Goal: Information Seeking & Learning: Learn about a topic

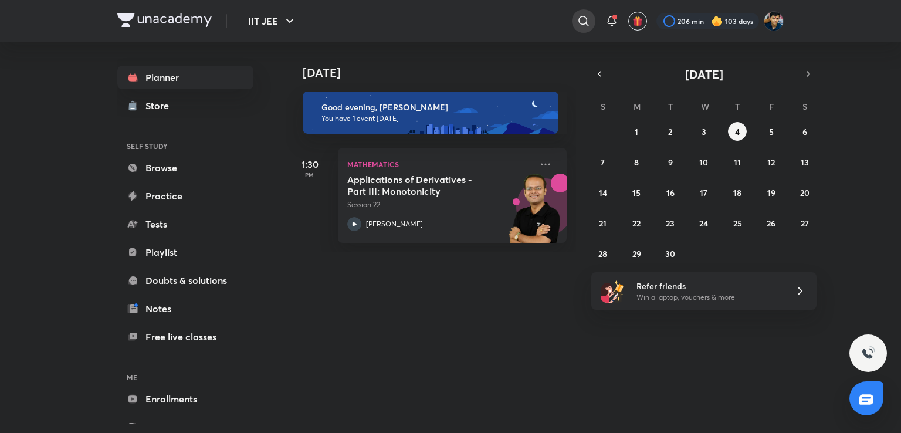
click at [575, 26] on div at bounding box center [583, 20] width 23 height 23
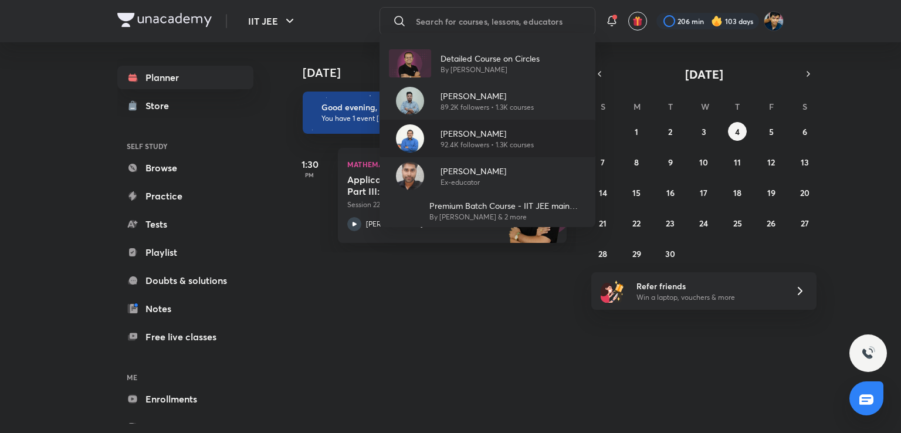
click at [482, 133] on p "[PERSON_NAME]" at bounding box center [487, 133] width 93 height 12
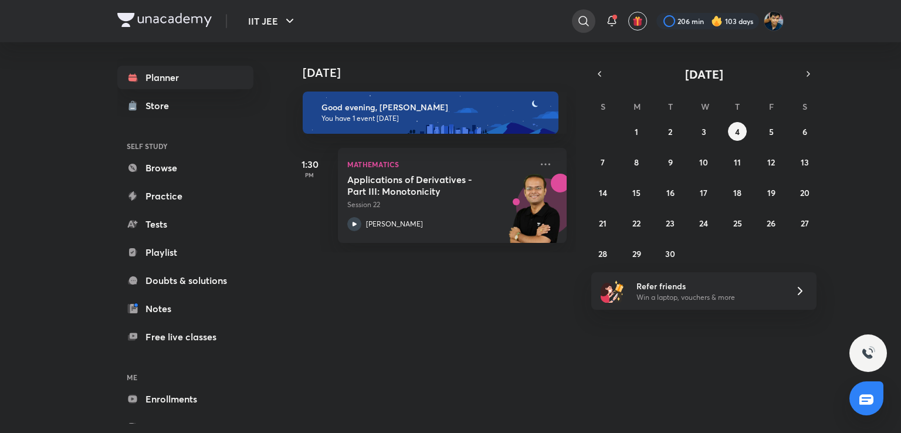
click at [575, 24] on div at bounding box center [583, 20] width 23 height 23
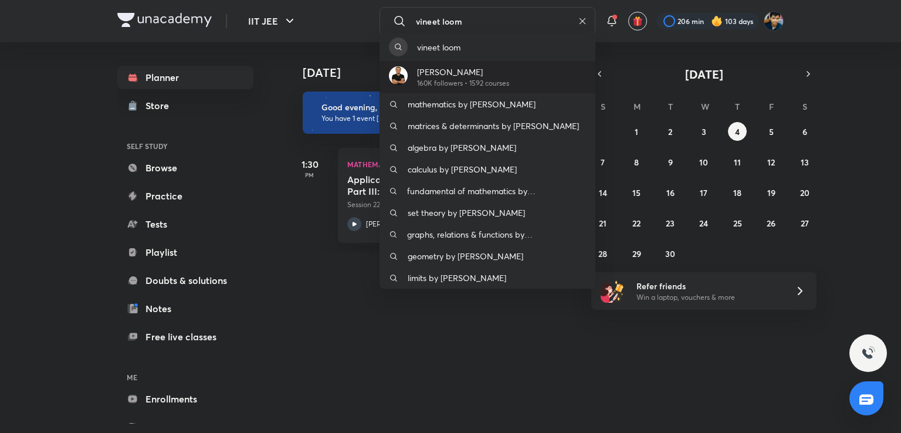
type input "vineet loom"
click at [467, 87] on p "160K followers • 1592 courses" at bounding box center [463, 83] width 92 height 11
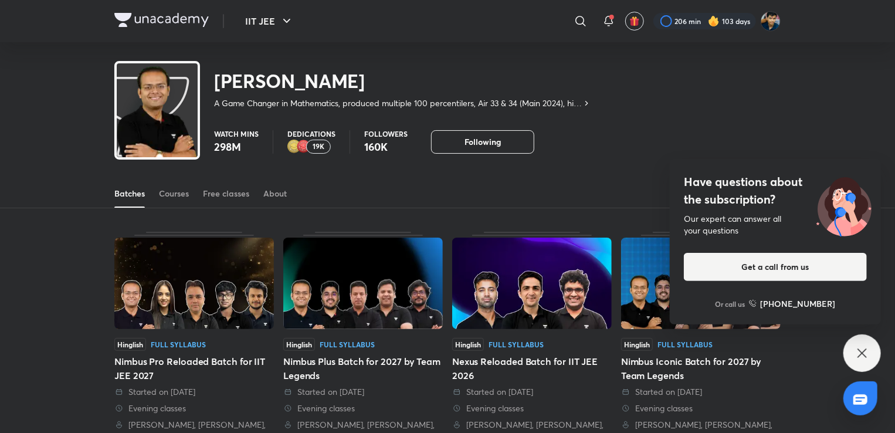
click at [296, 143] on img at bounding box center [294, 147] width 14 height 14
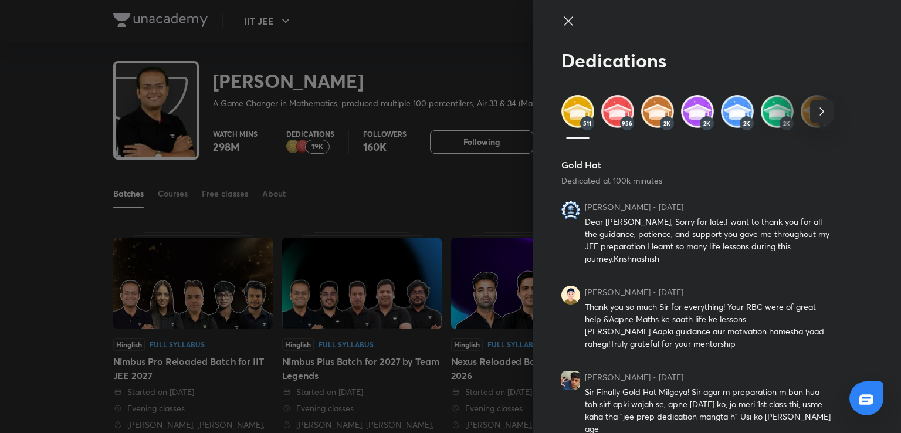
click at [815, 106] on icon "button" at bounding box center [822, 111] width 14 height 14
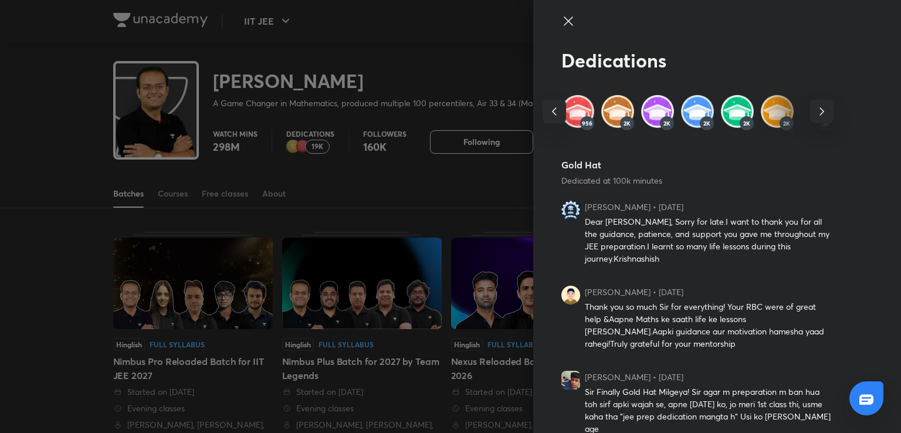
click at [815, 106] on icon "button" at bounding box center [822, 111] width 14 height 14
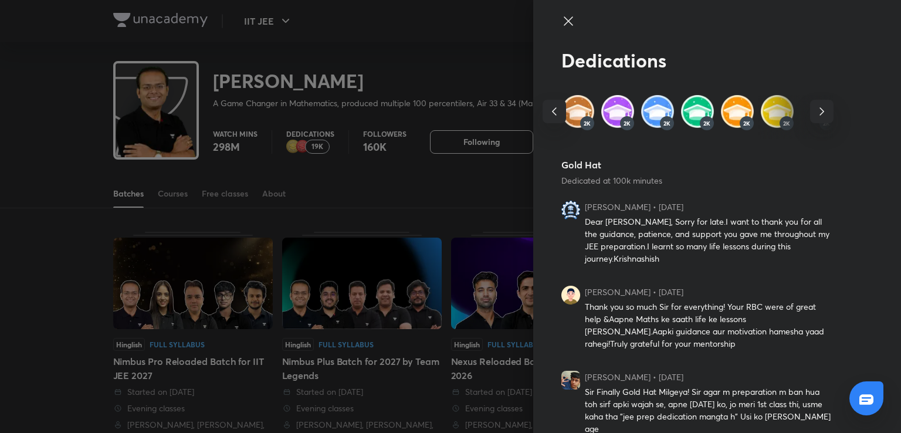
click at [815, 106] on icon "button" at bounding box center [822, 111] width 14 height 14
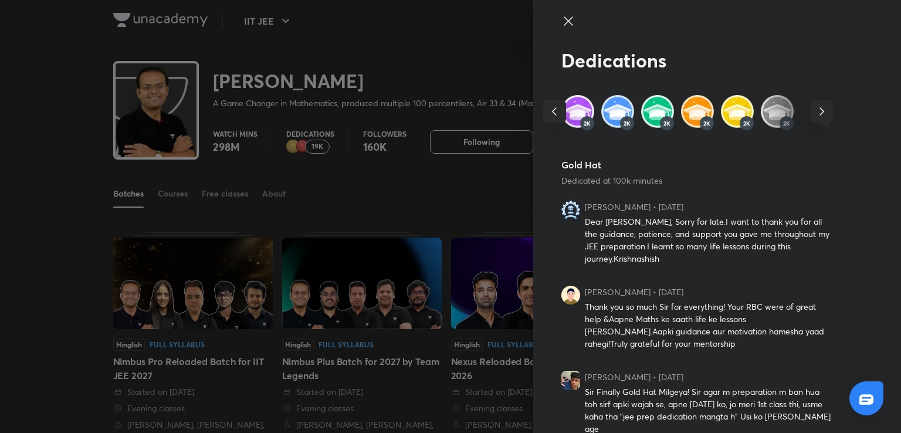
click at [815, 106] on icon "button" at bounding box center [822, 111] width 14 height 14
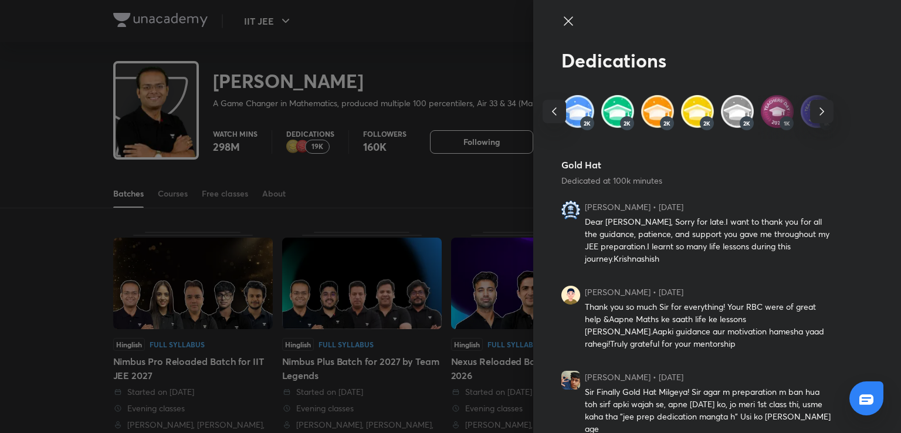
click at [761, 110] on img at bounding box center [777, 111] width 33 height 33
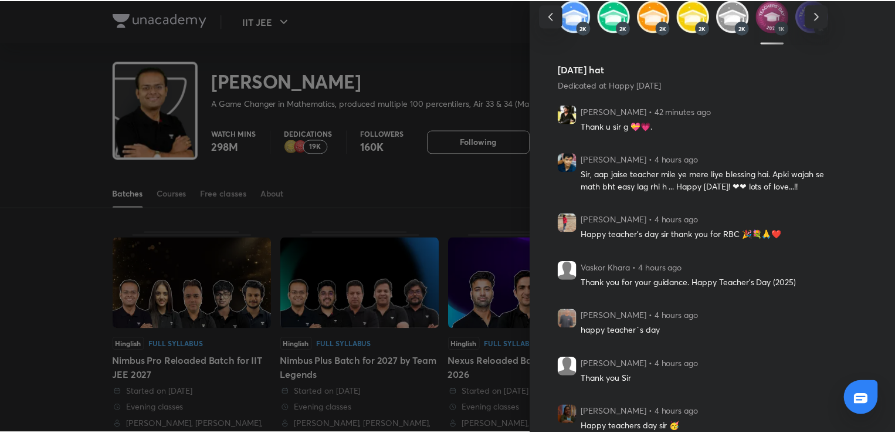
scroll to position [96, 0]
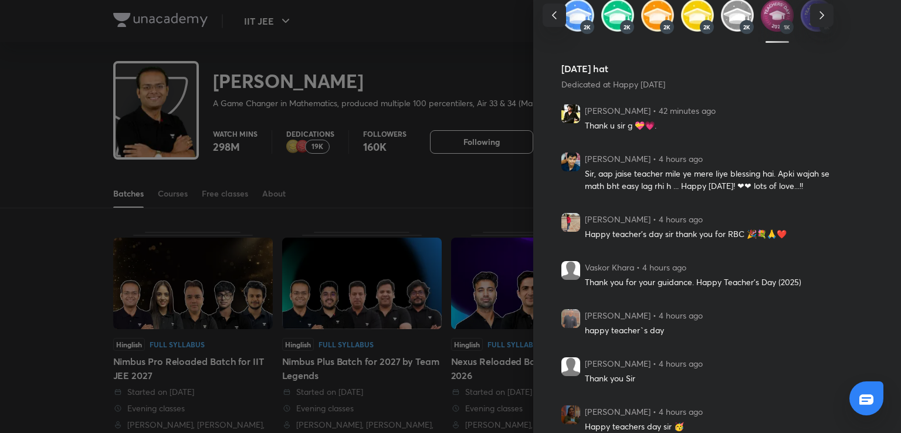
click at [359, 198] on div at bounding box center [450, 216] width 901 height 433
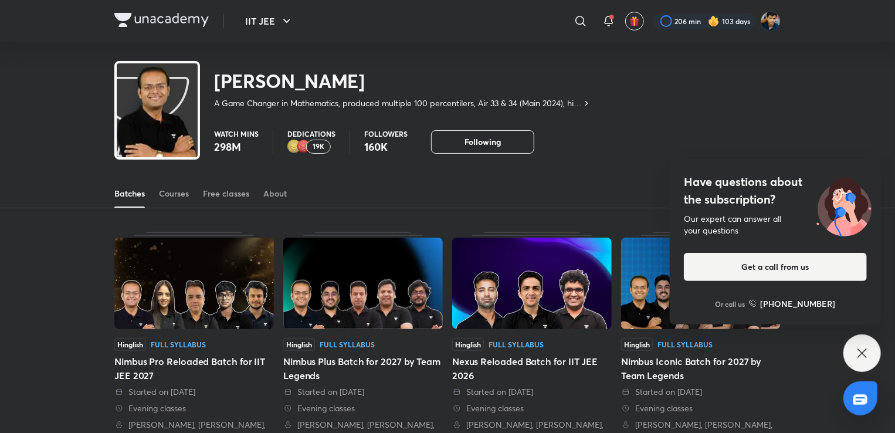
click at [304, 141] on img at bounding box center [304, 147] width 14 height 14
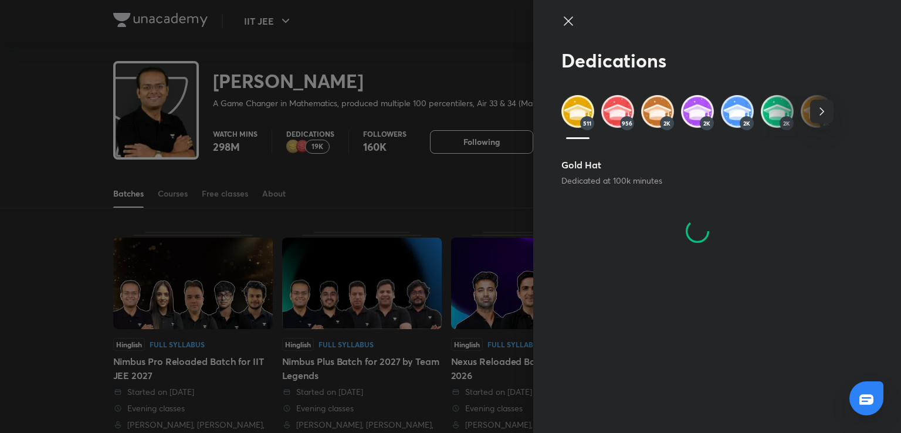
click at [269, 187] on div at bounding box center [450, 216] width 901 height 433
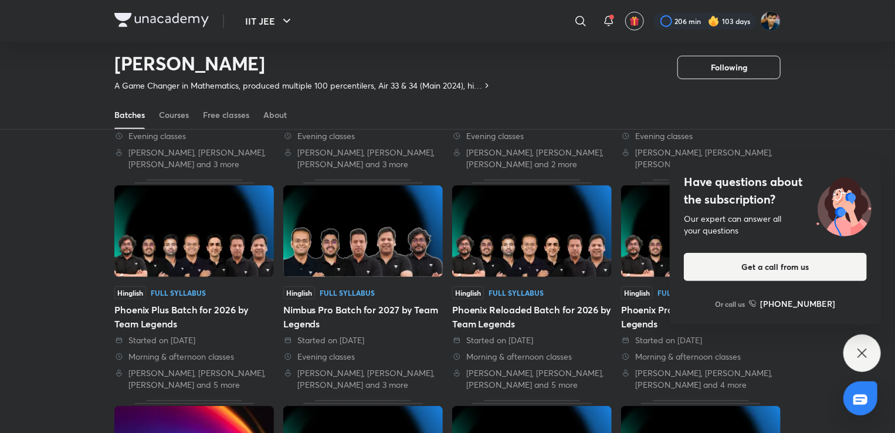
scroll to position [0, 0]
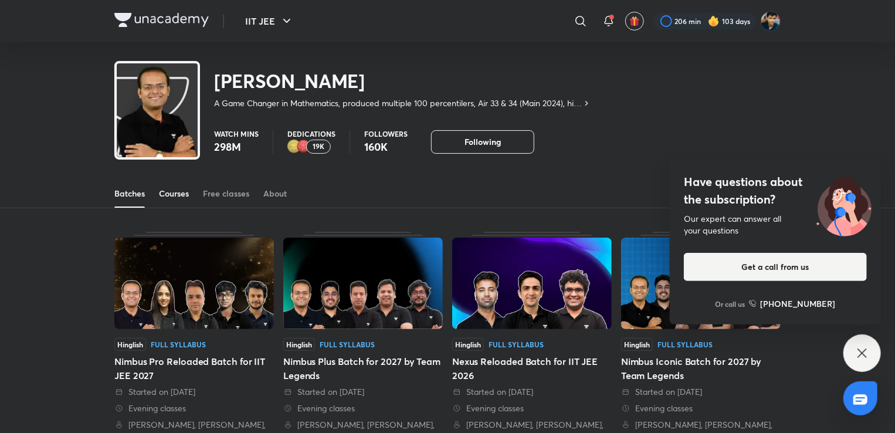
click at [168, 201] on link "Courses" at bounding box center [174, 193] width 30 height 28
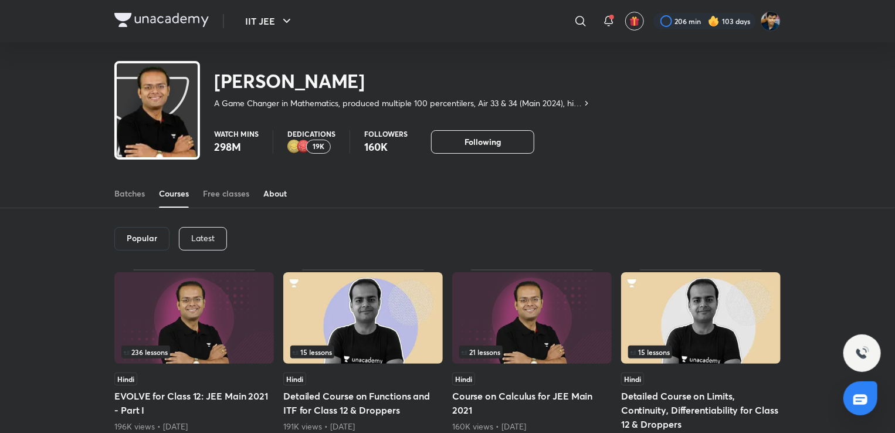
click at [269, 193] on div "About" at bounding box center [274, 194] width 23 height 12
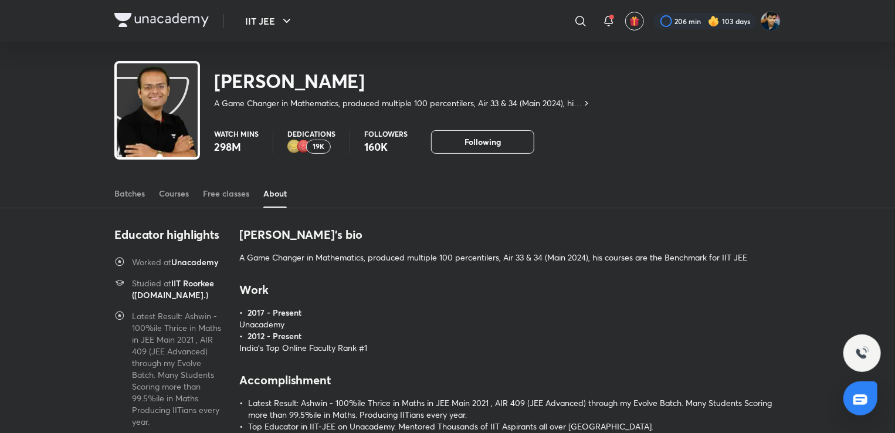
click at [307, 146] on div "19K" at bounding box center [318, 147] width 25 height 14
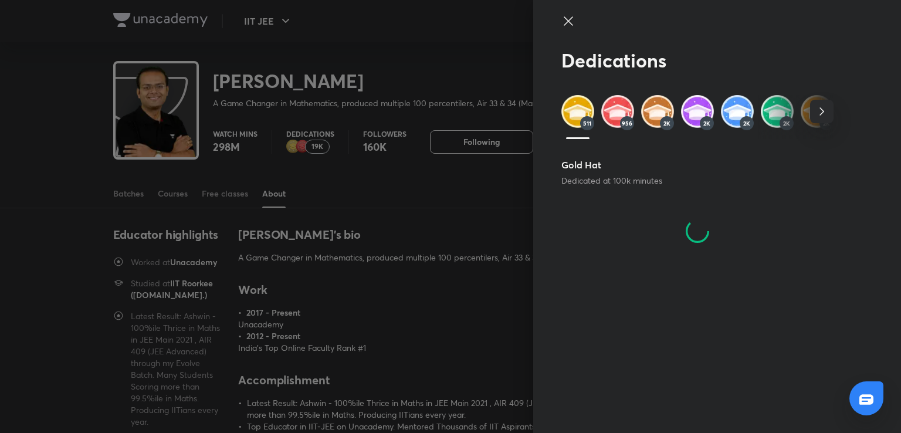
click at [817, 116] on icon "button" at bounding box center [822, 111] width 14 height 14
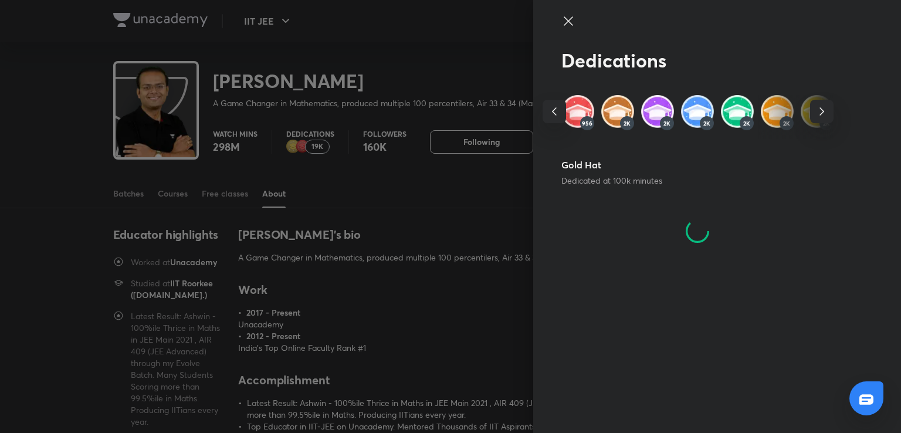
click at [817, 116] on icon "button" at bounding box center [822, 111] width 14 height 14
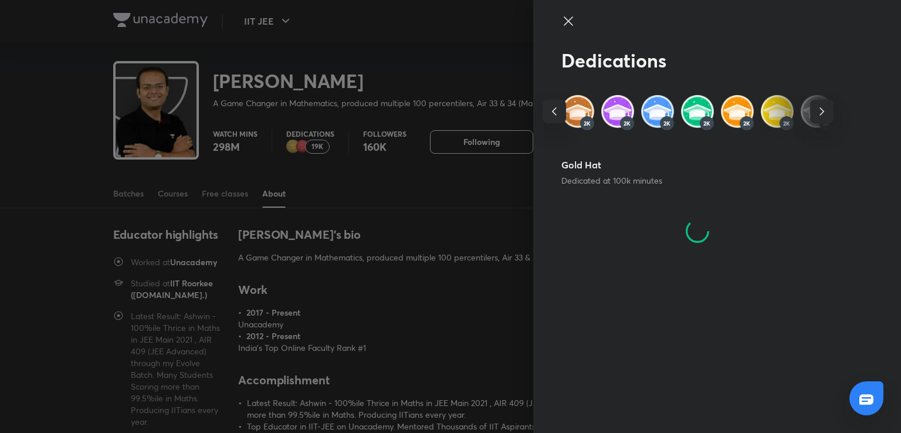
click at [283, 128] on div at bounding box center [450, 216] width 901 height 433
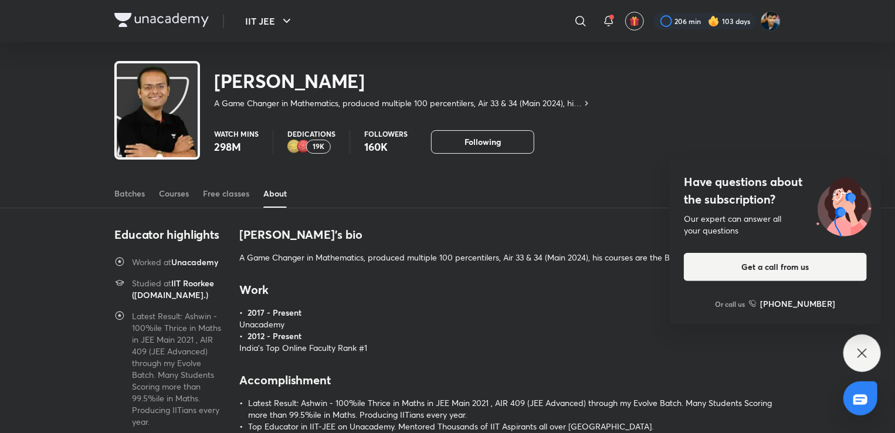
click at [485, 307] on h6 "• 2017 - Present" at bounding box center [510, 313] width 541 height 12
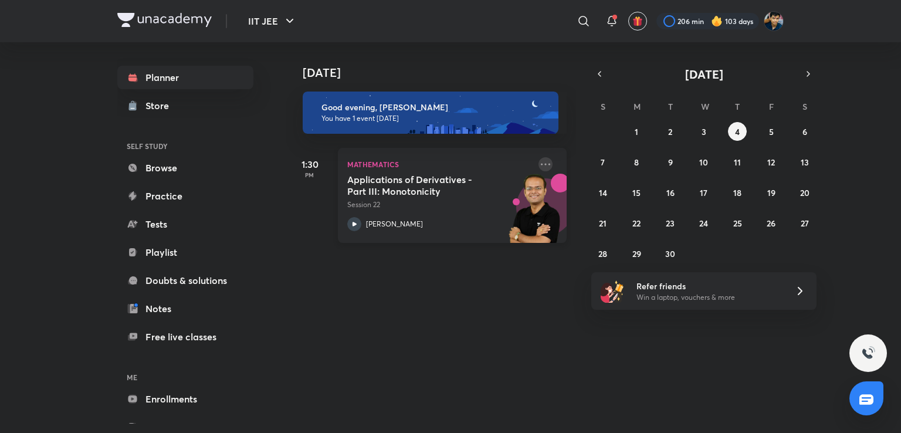
click at [538, 165] on icon at bounding box center [545, 164] width 14 height 14
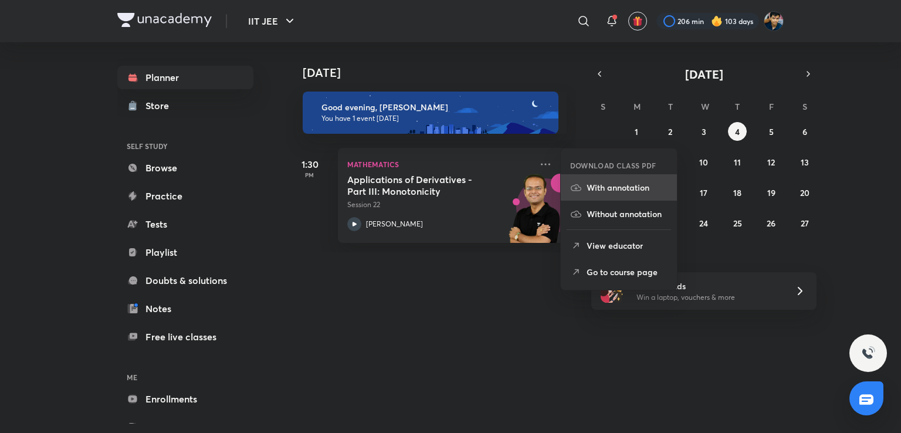
click at [584, 196] on li "With annotation" at bounding box center [619, 187] width 116 height 26
